Goal: Task Accomplishment & Management: Manage account settings

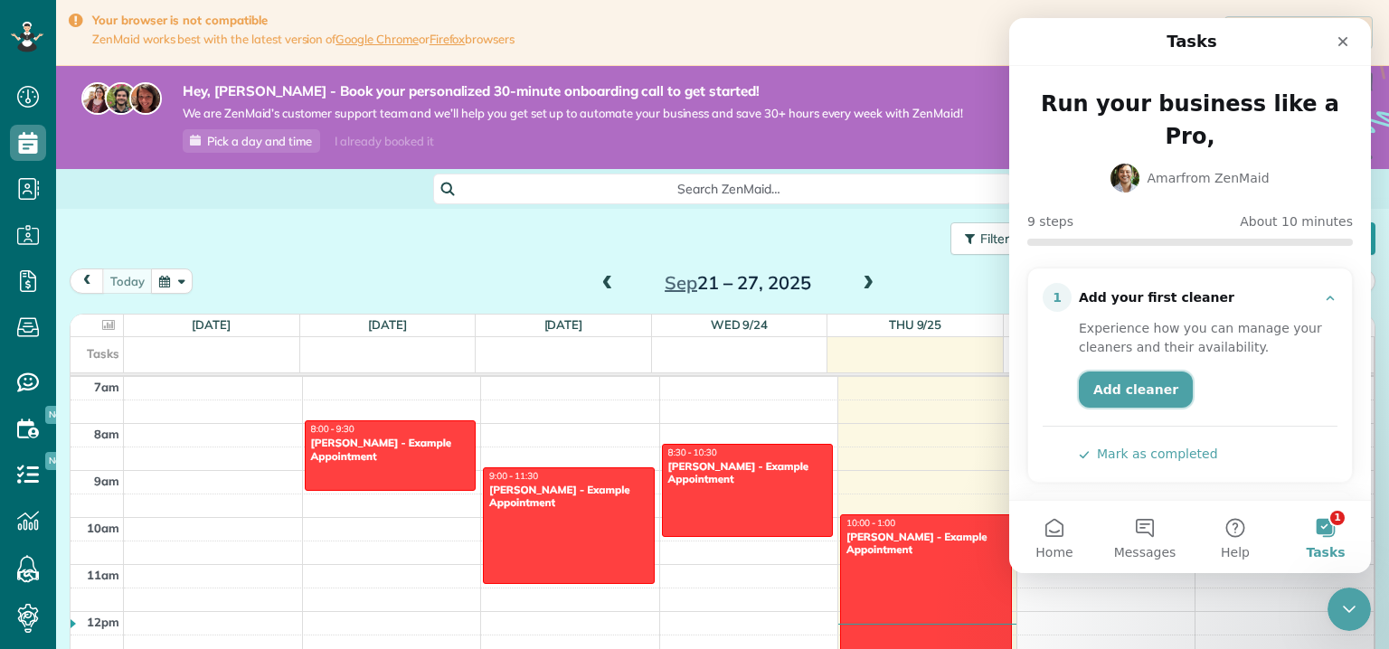
click at [1131, 372] on link "Add cleaner" at bounding box center [1136, 390] width 114 height 36
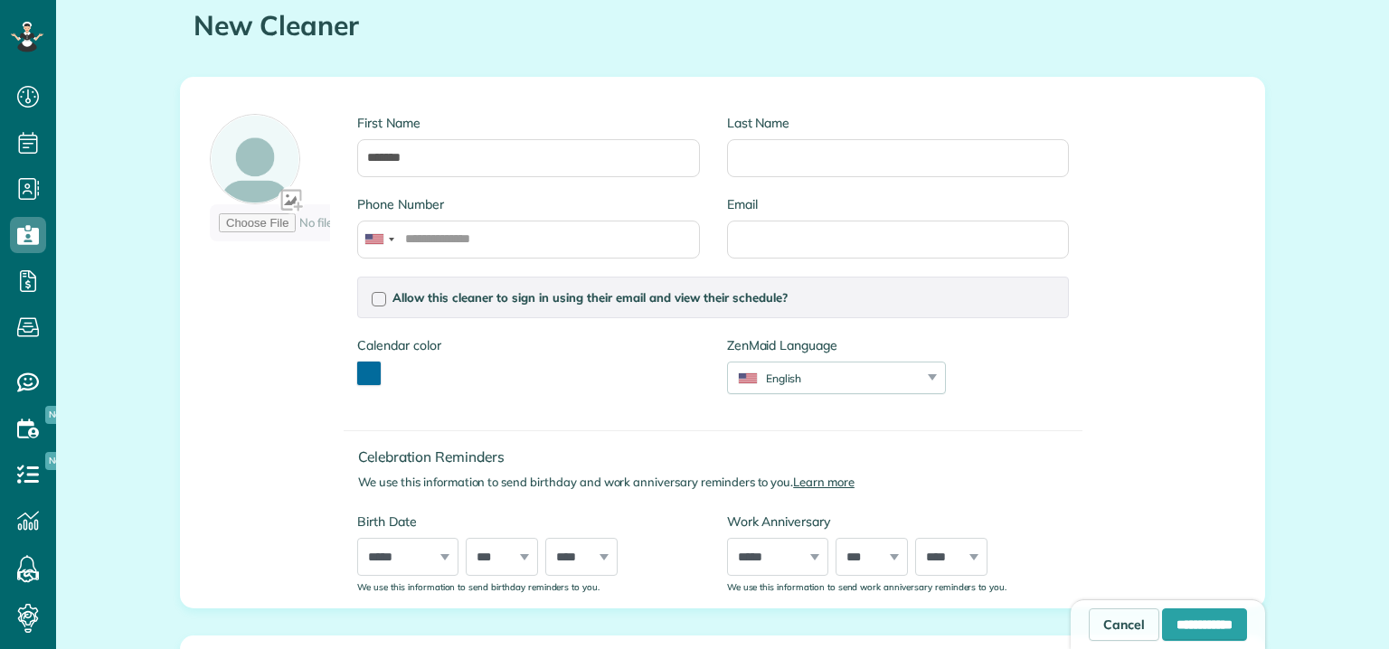
scroll to position [9, 9]
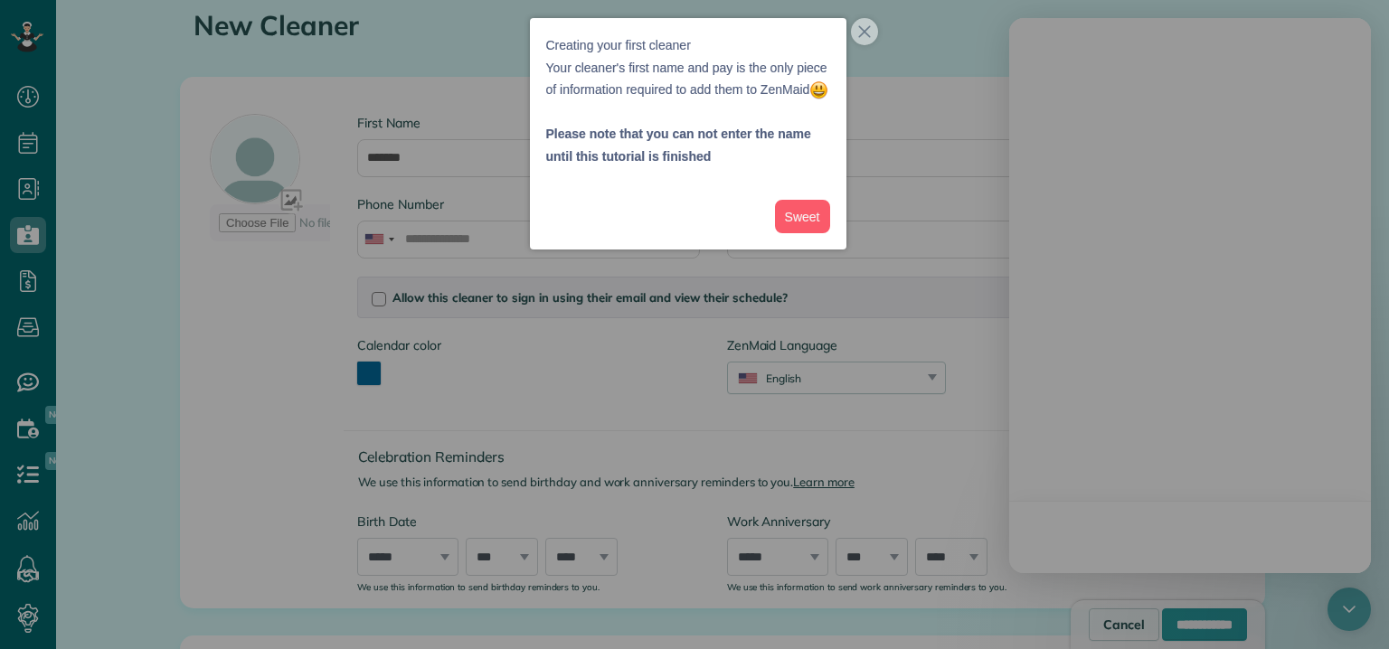
type input "*******"
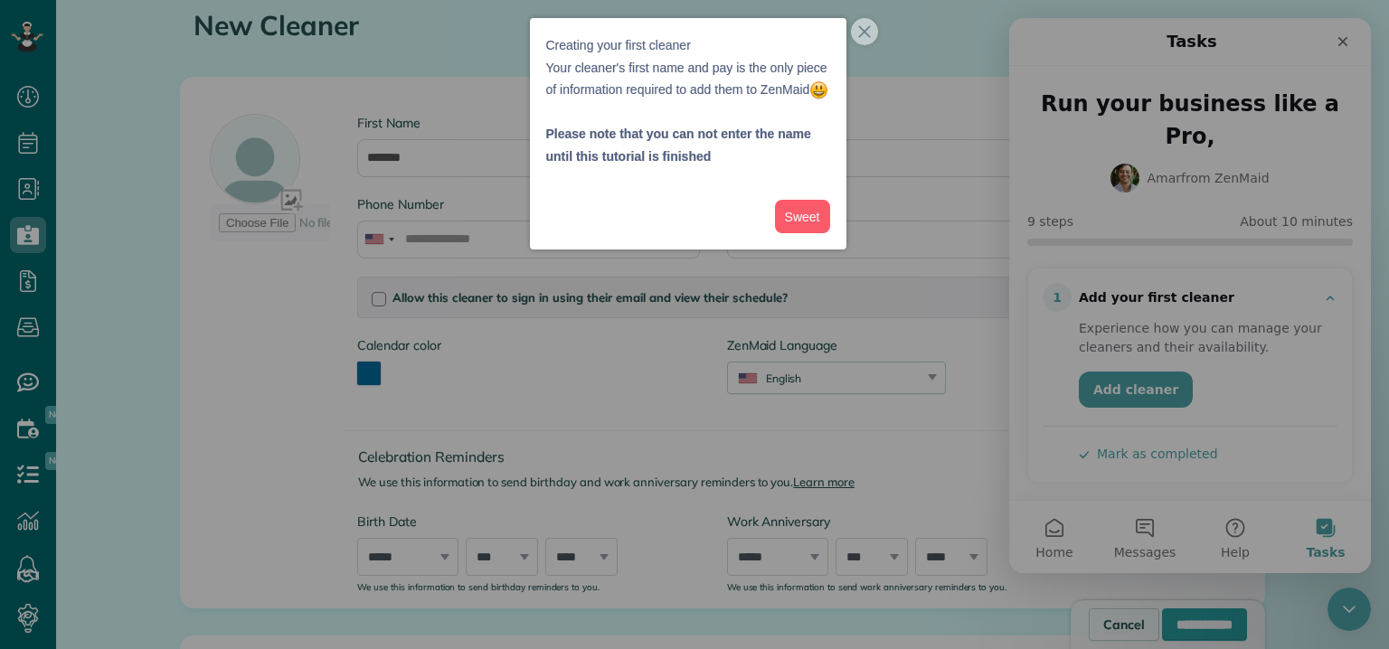
scroll to position [0, 0]
click at [819, 233] on button "Sweet" at bounding box center [802, 216] width 55 height 33
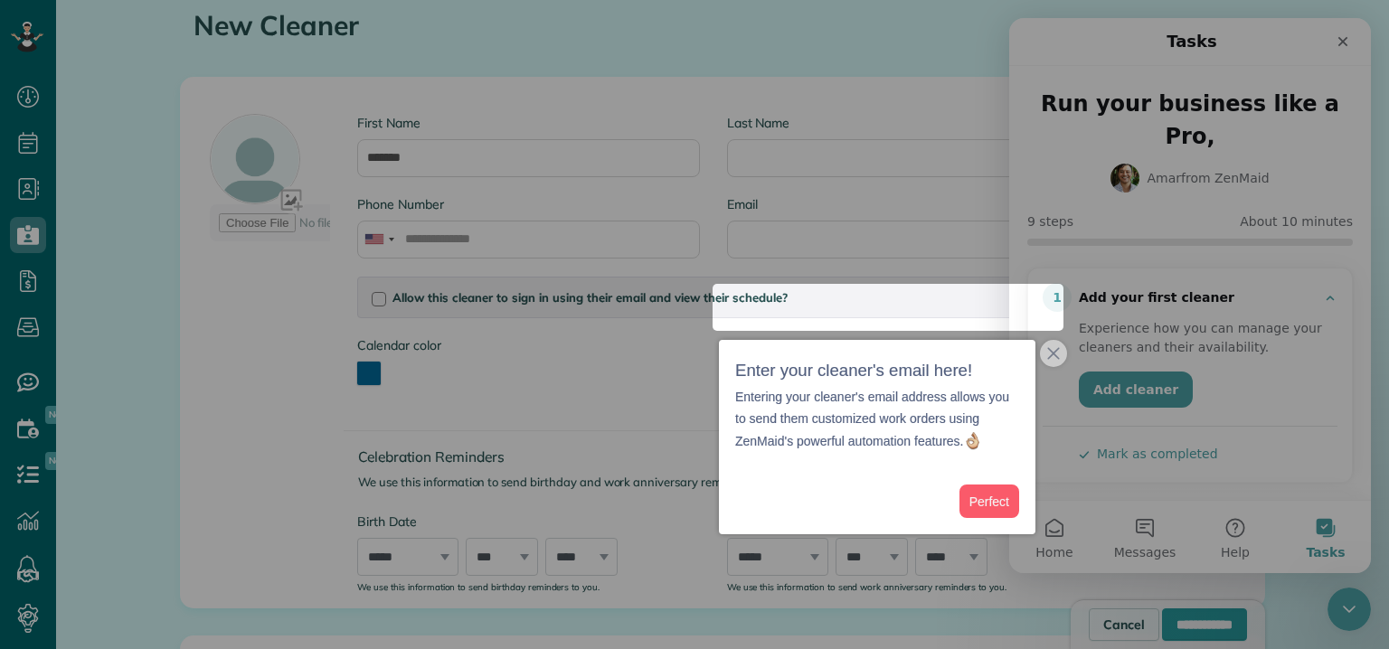
scroll to position [174, 0]
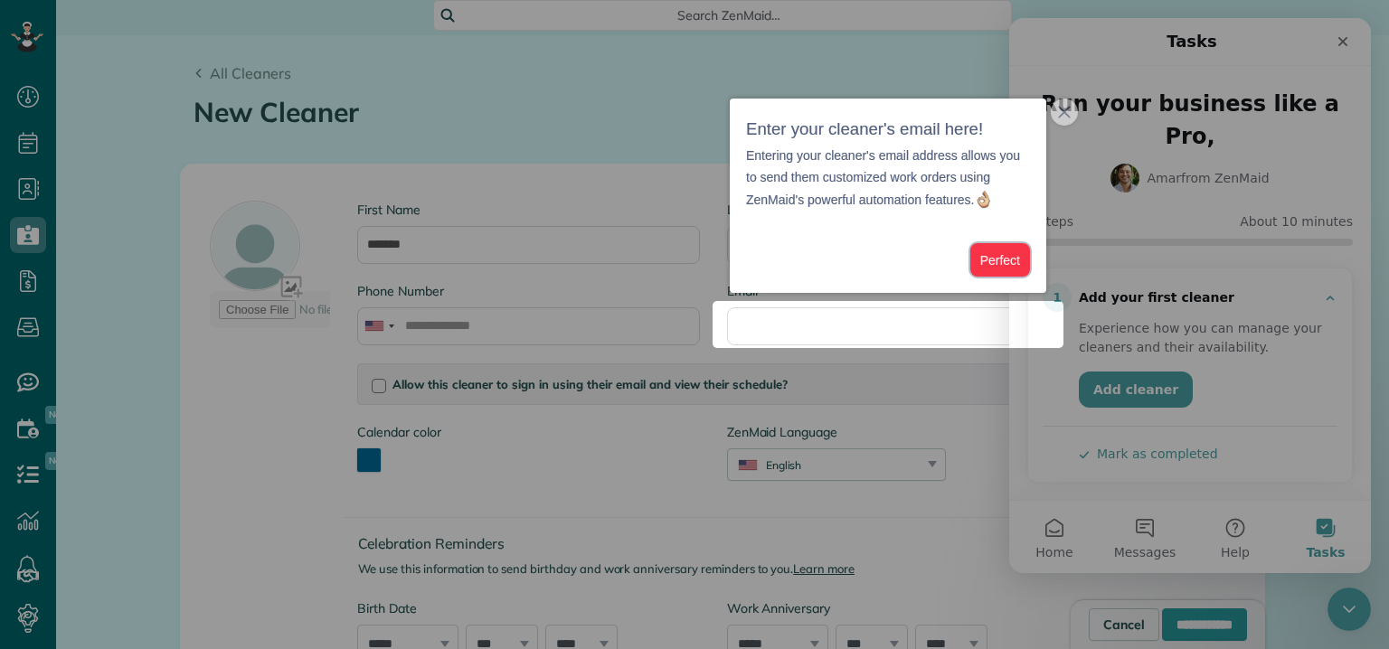
click at [983, 248] on button "Perfect" at bounding box center [1001, 259] width 60 height 33
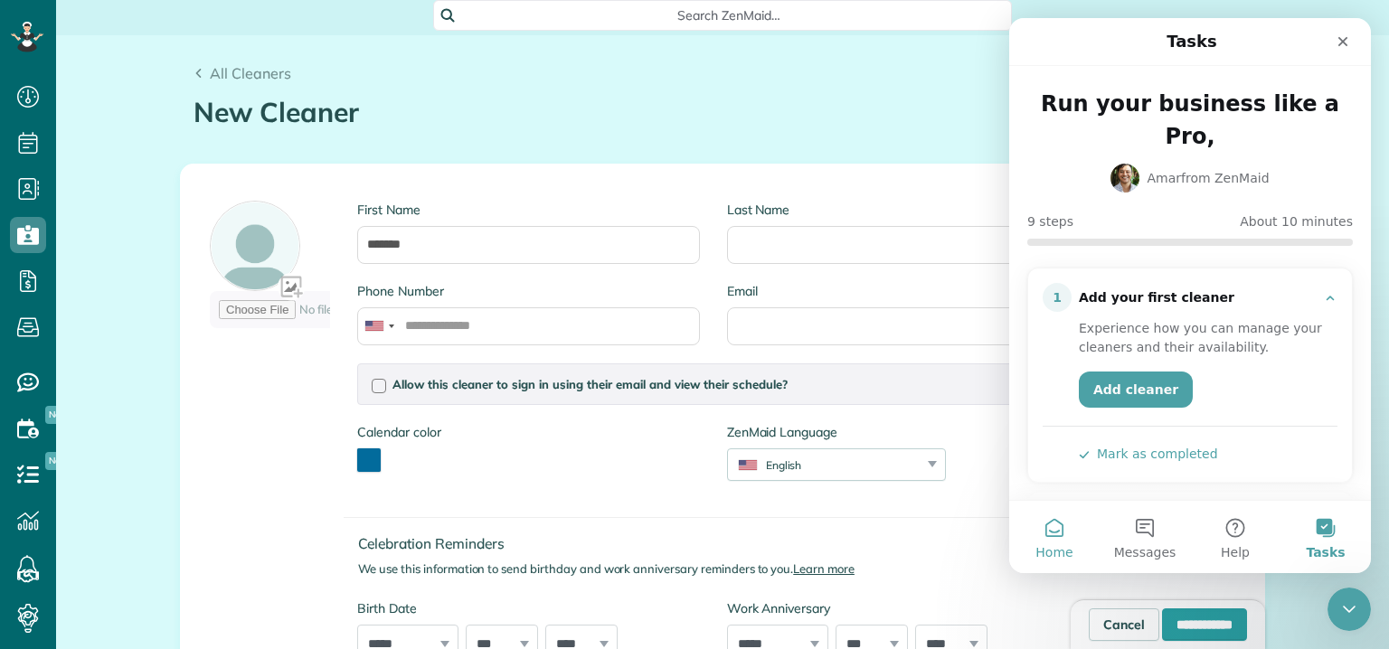
click at [1066, 538] on button "Home" at bounding box center [1055, 537] width 90 height 72
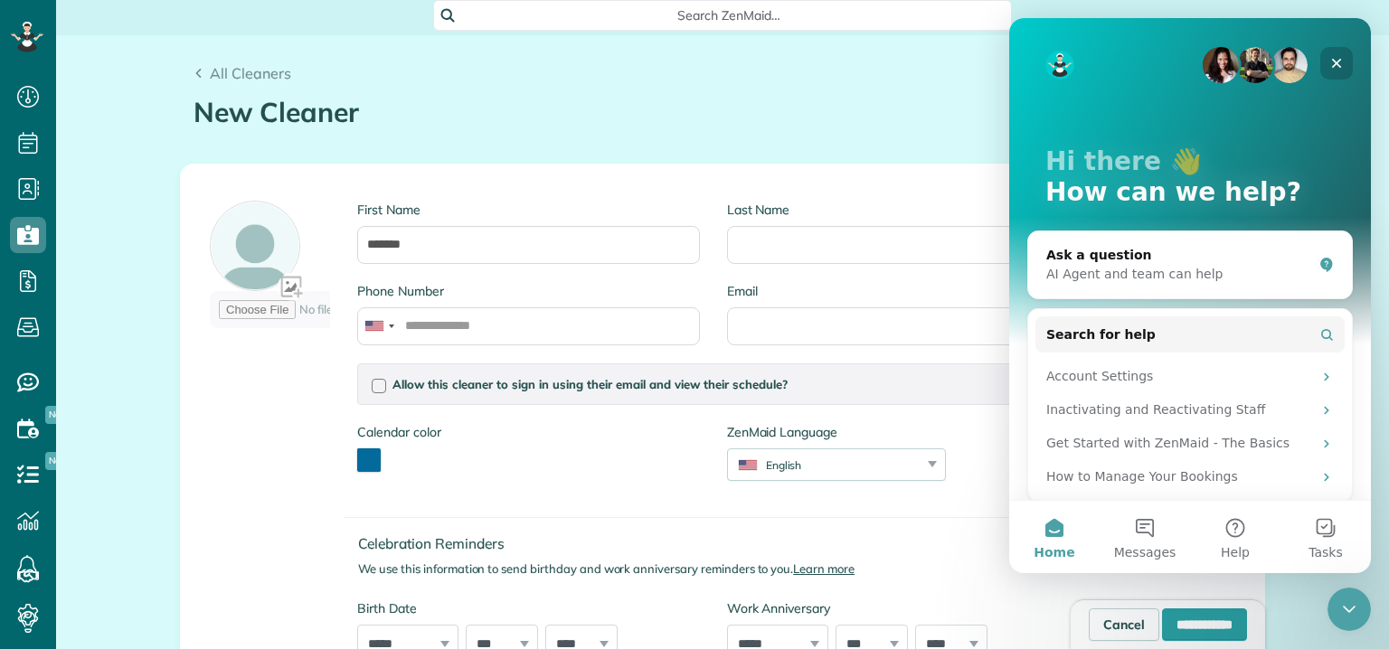
click at [1338, 64] on icon "Close" at bounding box center [1337, 64] width 10 height 10
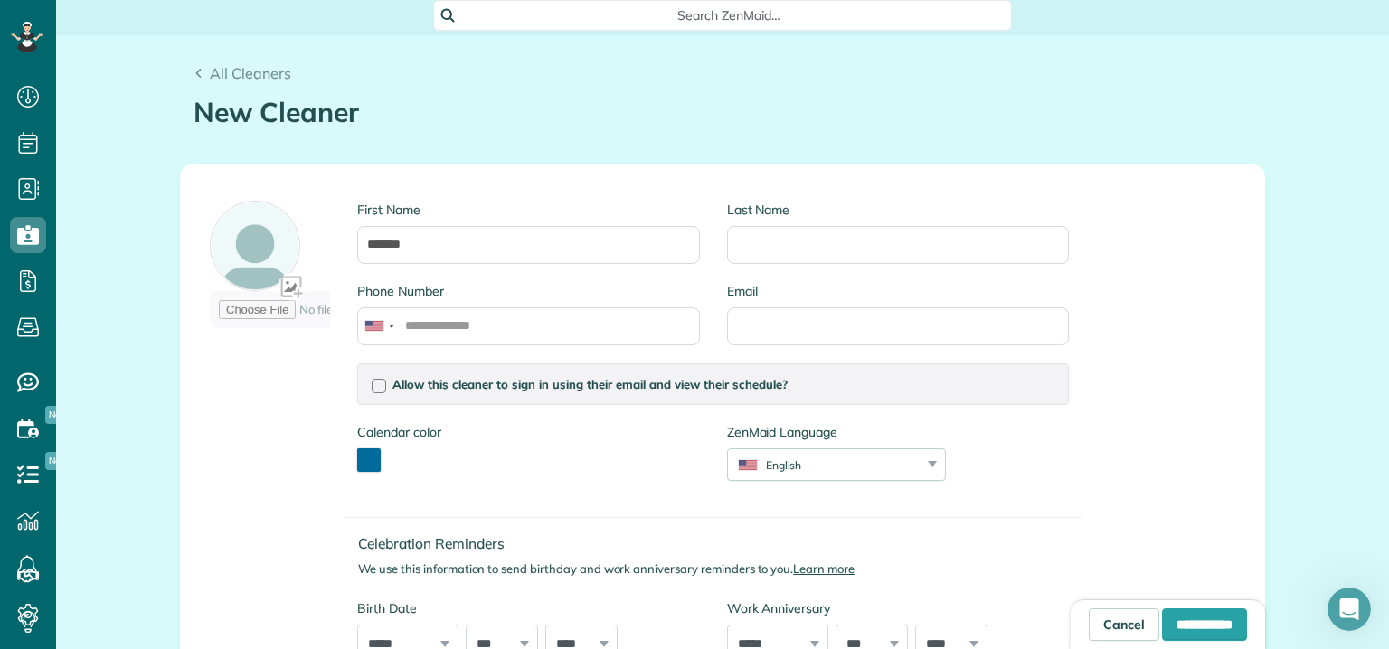
scroll to position [0, 0]
click at [24, 90] on icon at bounding box center [28, 97] width 36 height 36
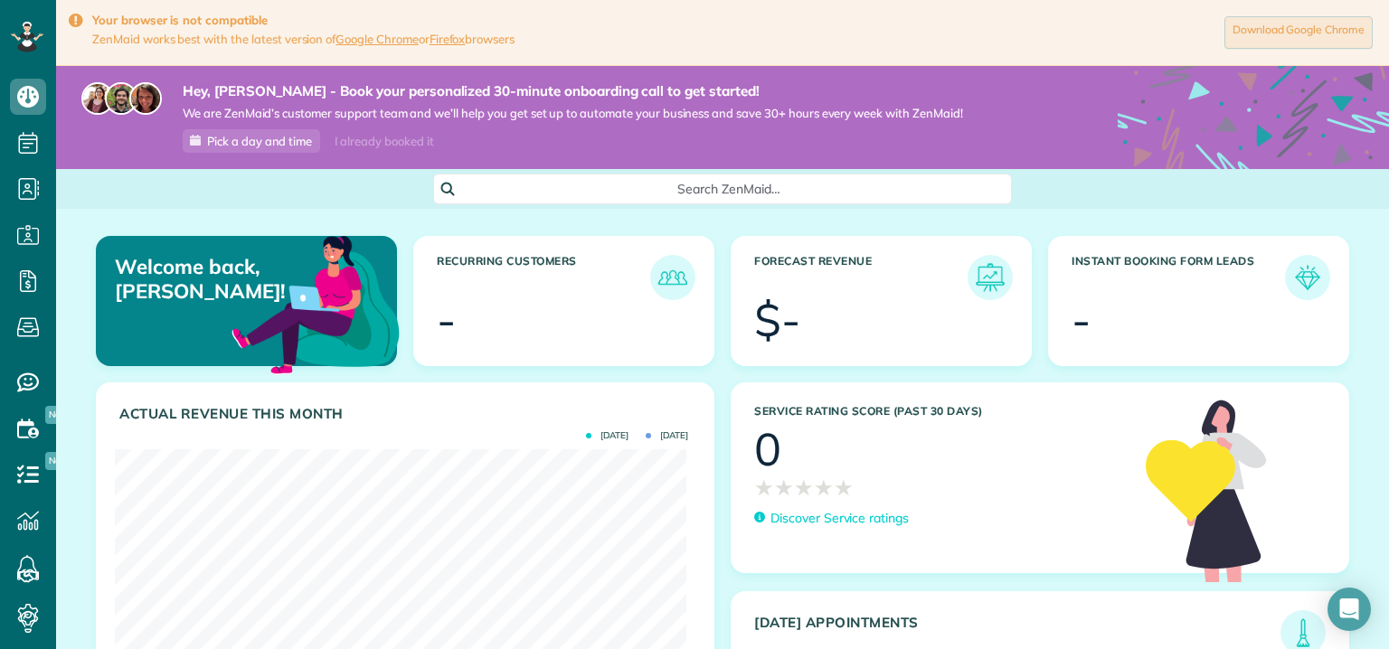
click at [1261, 30] on link "Download Google Chrome" at bounding box center [1299, 32] width 148 height 33
